Goal: Task Accomplishment & Management: Manage account settings

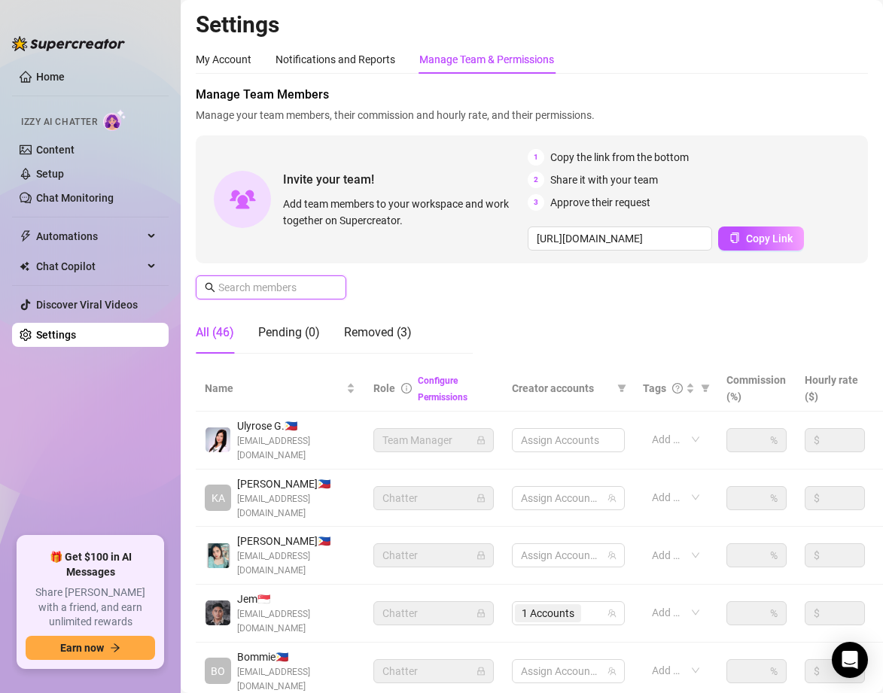
click at [312, 289] on input "text" at bounding box center [271, 287] width 107 height 17
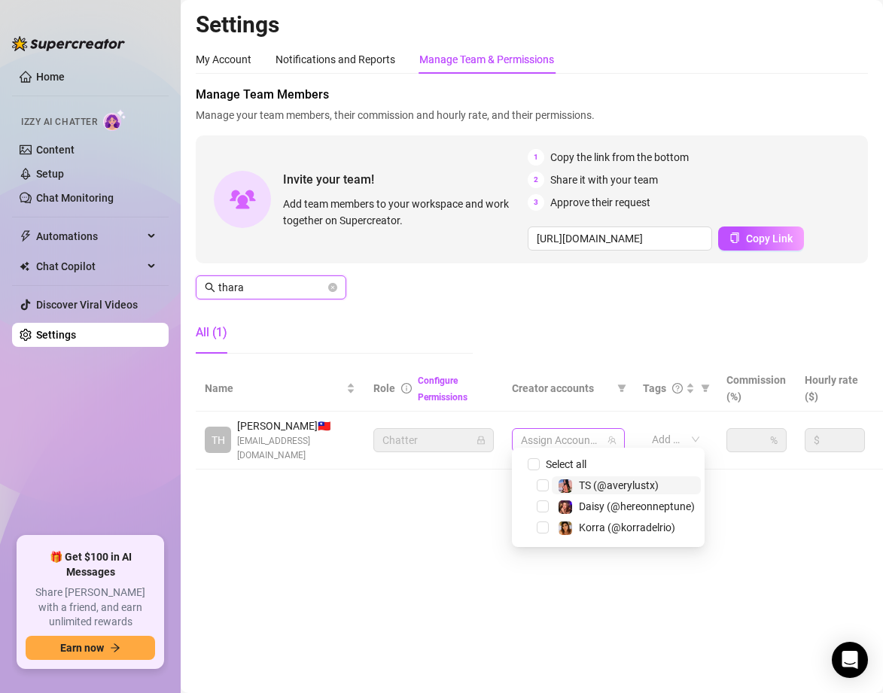
click at [551, 430] on div at bounding box center [560, 440] width 91 height 21
type input "thara"
click at [542, 484] on span "Select tree node" at bounding box center [543, 485] width 12 height 12
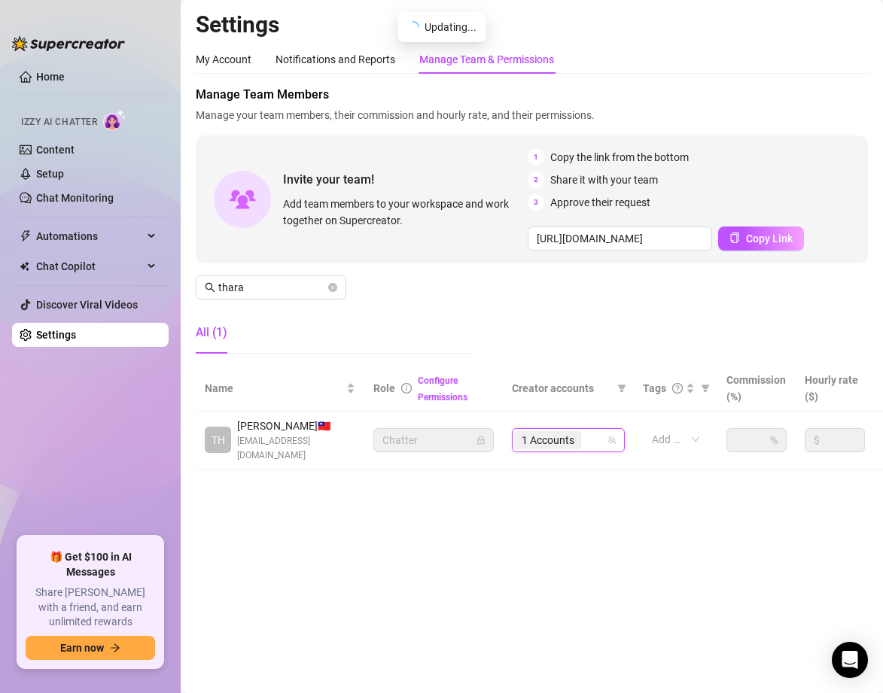
click at [439, 540] on main "Settings My Account Notifications and Reports Manage Team & Permissions Profile…" at bounding box center [532, 346] width 702 height 693
